Goal: Task Accomplishment & Management: Use online tool/utility

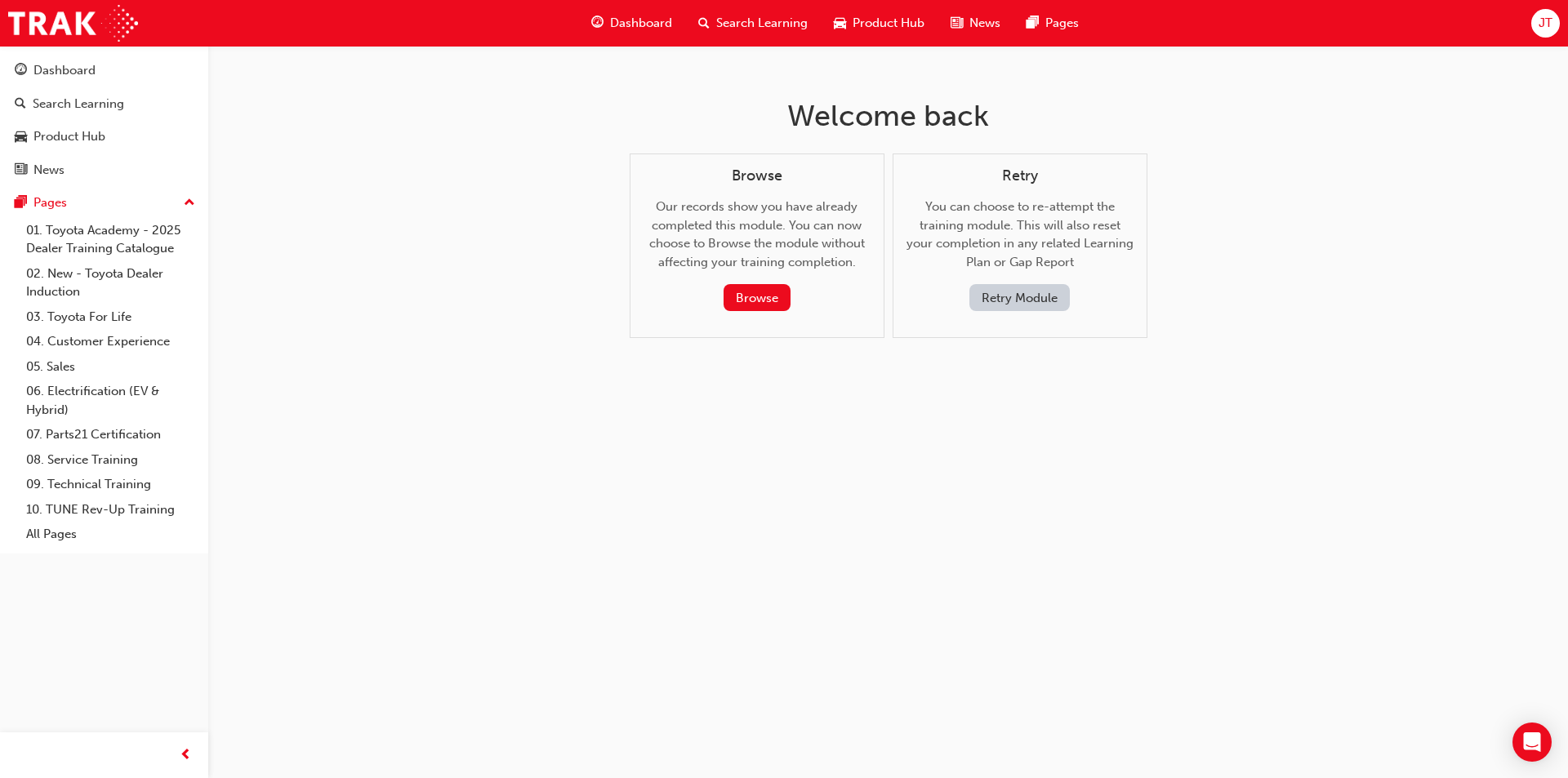
click at [1540, 23] on span "JT" at bounding box center [1546, 23] width 14 height 19
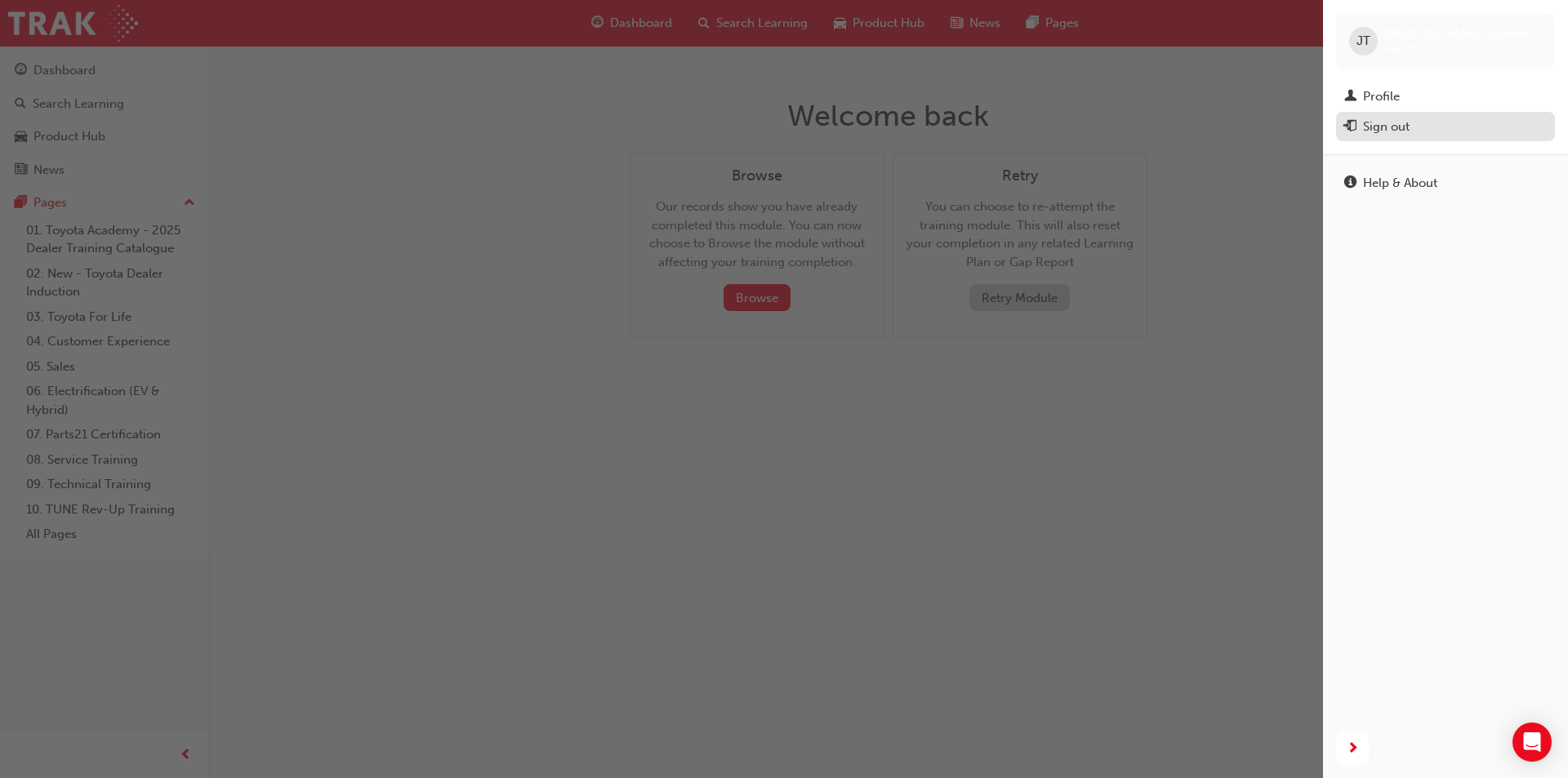
click at [1403, 129] on div "Sign out" at bounding box center [1387, 127] width 46 height 19
